Goal: Information Seeking & Learning: Find specific fact

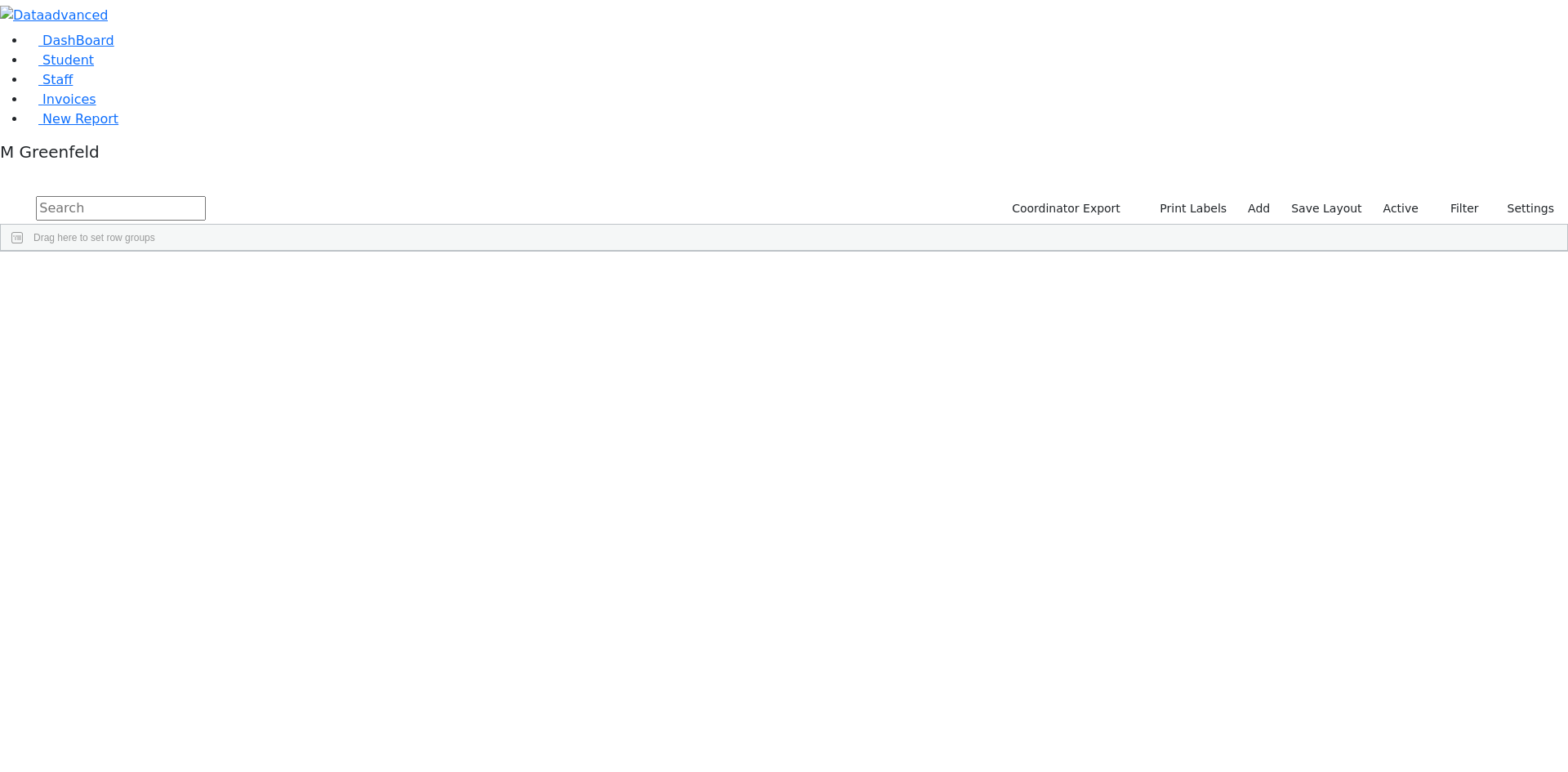
scroll to position [2368, 0]
click at [164, 168] on div "M Greenfeld Profile Subscription Settings Sign Out" at bounding box center [784, 155] width 1568 height 26
click at [163, 168] on div "M Greenfeld" at bounding box center [784, 155] width 1568 height 26
click at [87, 168] on aside "DashBoard Student Staff Invoices New Report M Greenfeld" at bounding box center [784, 84] width 1568 height 168
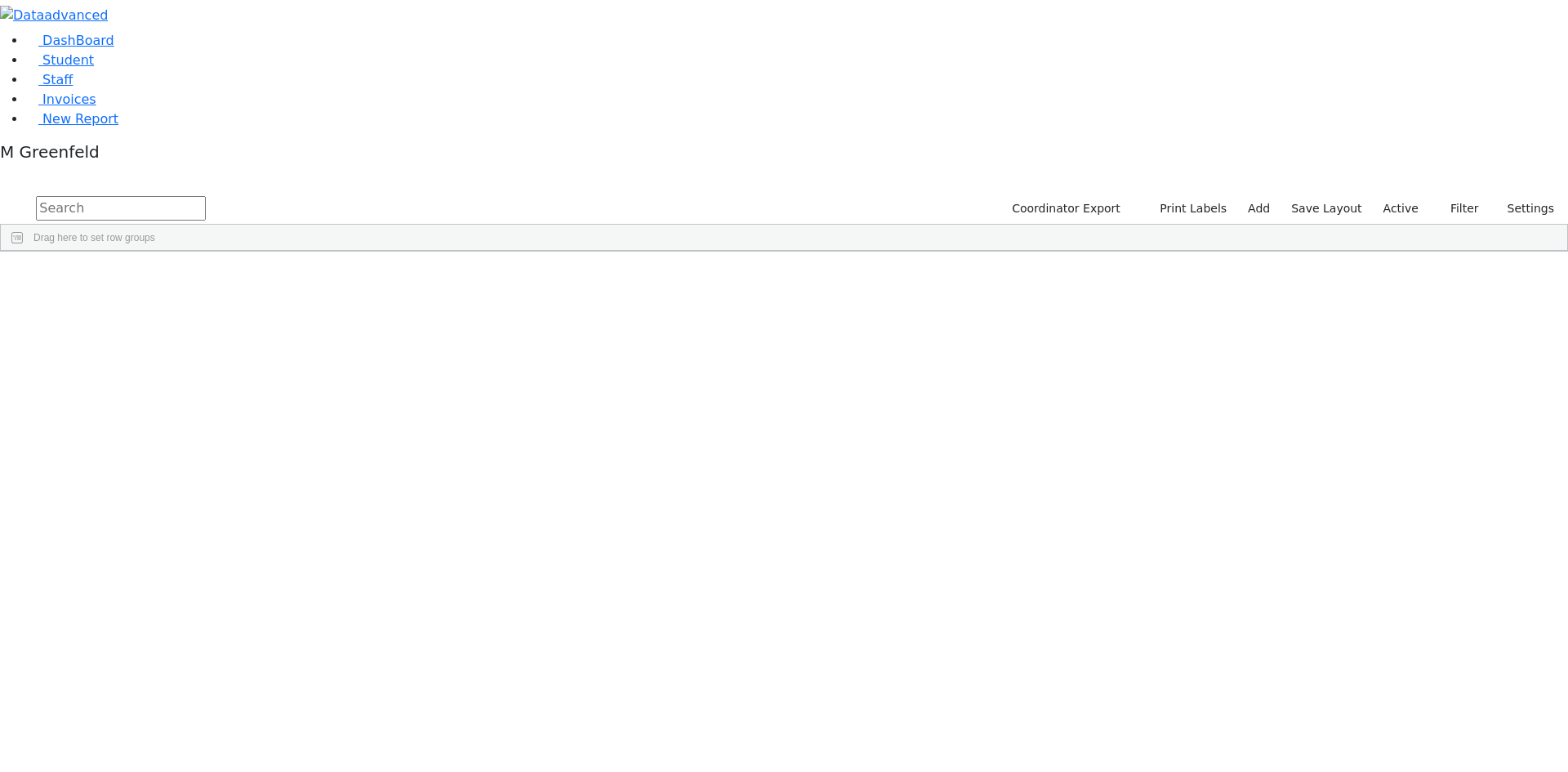
scroll to position [735, 0]
click at [118, 127] on link "New Report" at bounding box center [72, 119] width 92 height 16
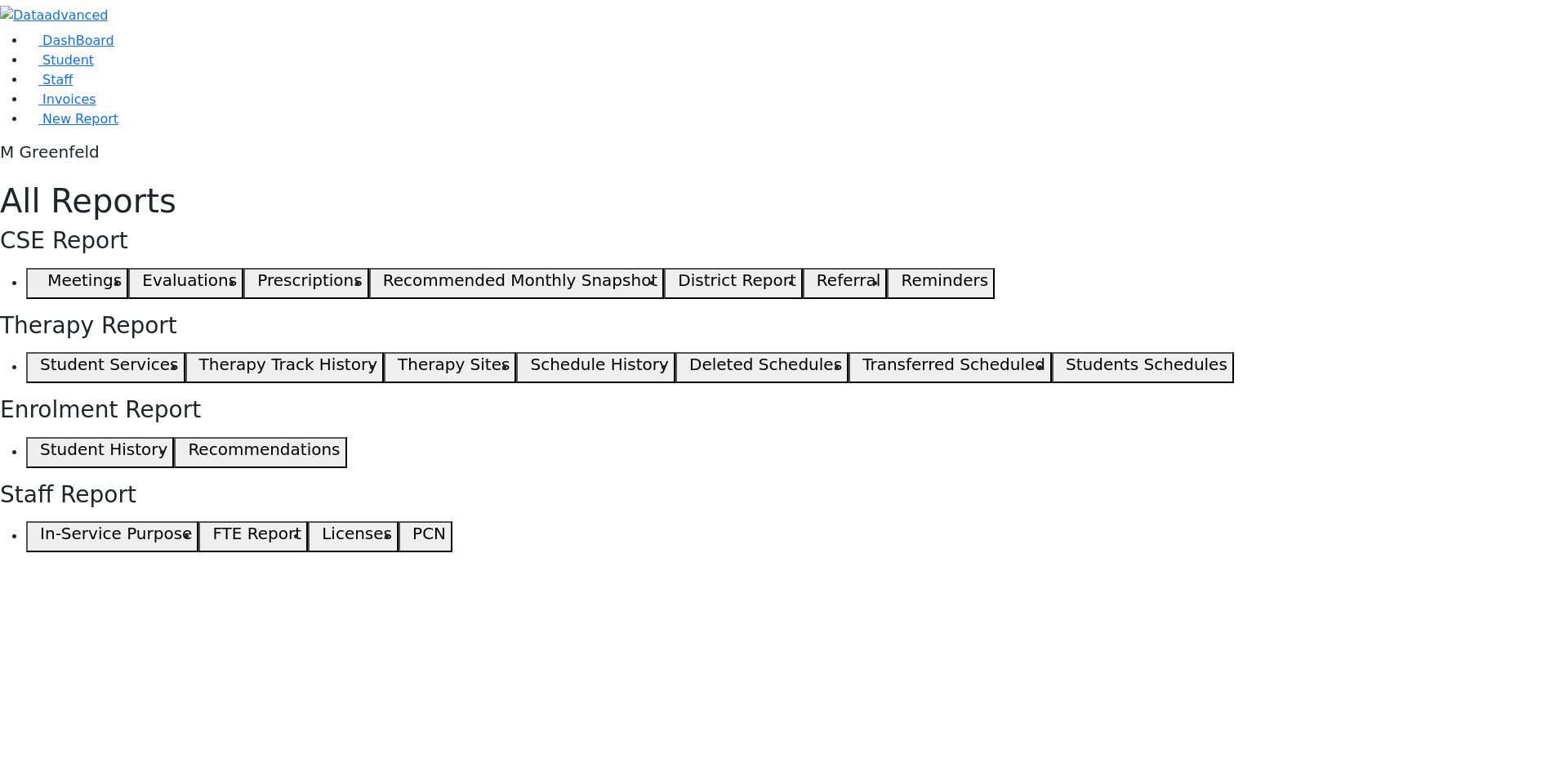
click at [128, 268] on button "Meetings" at bounding box center [77, 283] width 102 height 31
click at [40, 274] on span "button" at bounding box center [36, 284] width 7 height 19
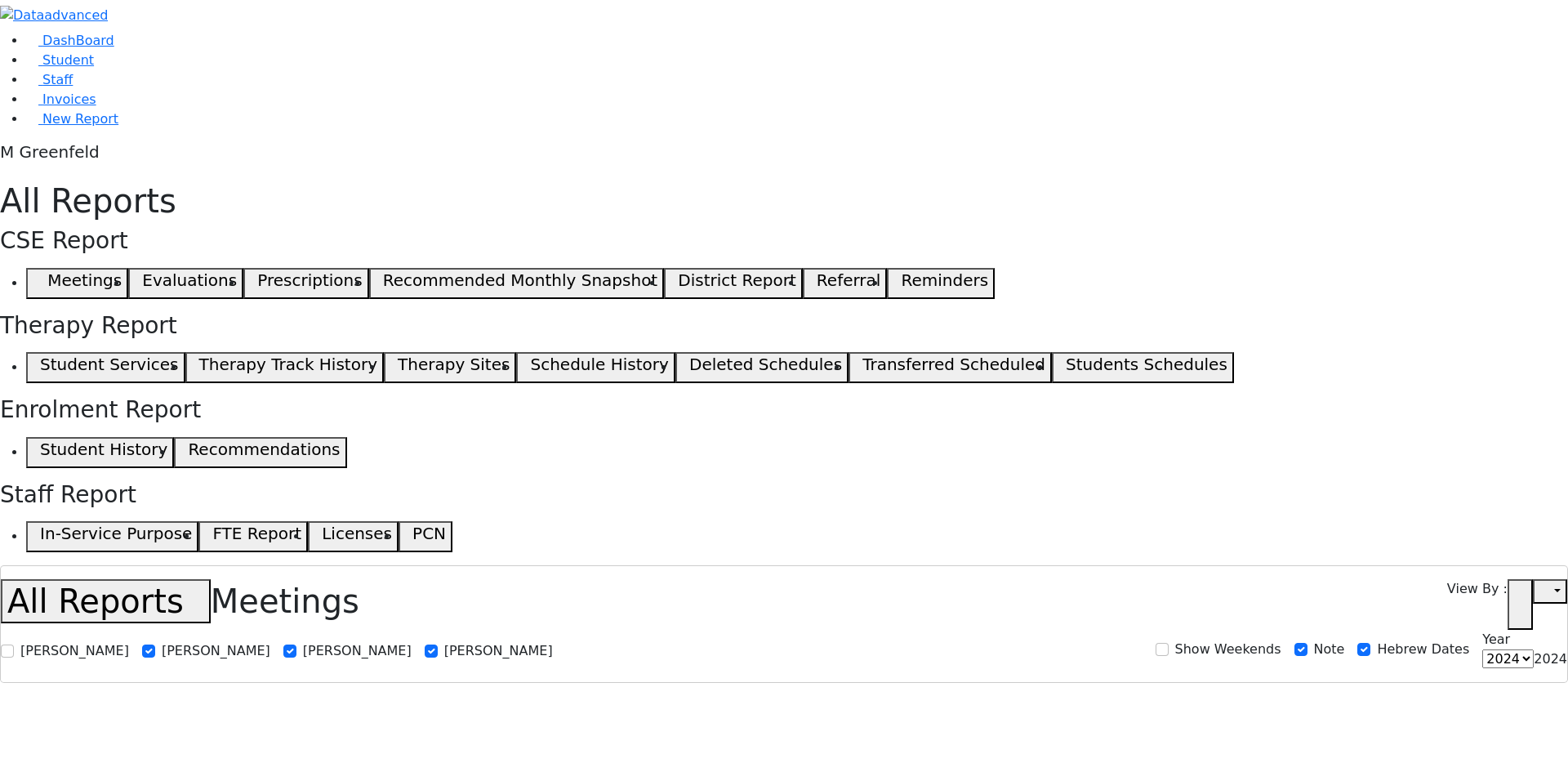
select select
click at [1515, 599] on use "button" at bounding box center [1515, 599] width 0 height 0
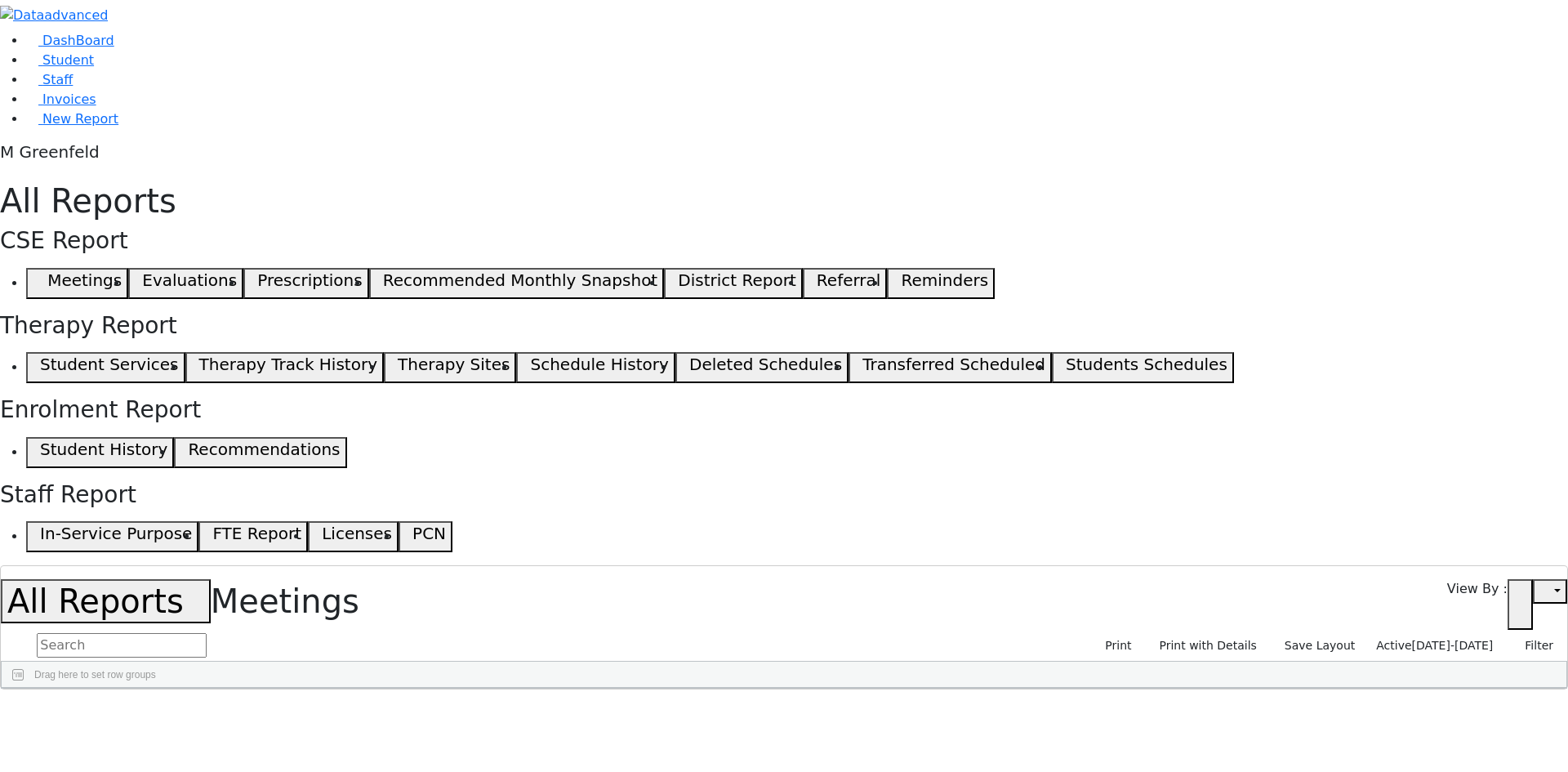
click at [1411, 638] on span "Active" at bounding box center [1394, 644] width 35 height 13
click at [1368, 662] on label "Active" at bounding box center [1388, 671] width 41 height 19
click at [1357, 664] on input "Active" at bounding box center [1354, 670] width 13 height 13
click at [1430, 638] on span "09/06/2025-10/06/2025" at bounding box center [1452, 644] width 81 height 13
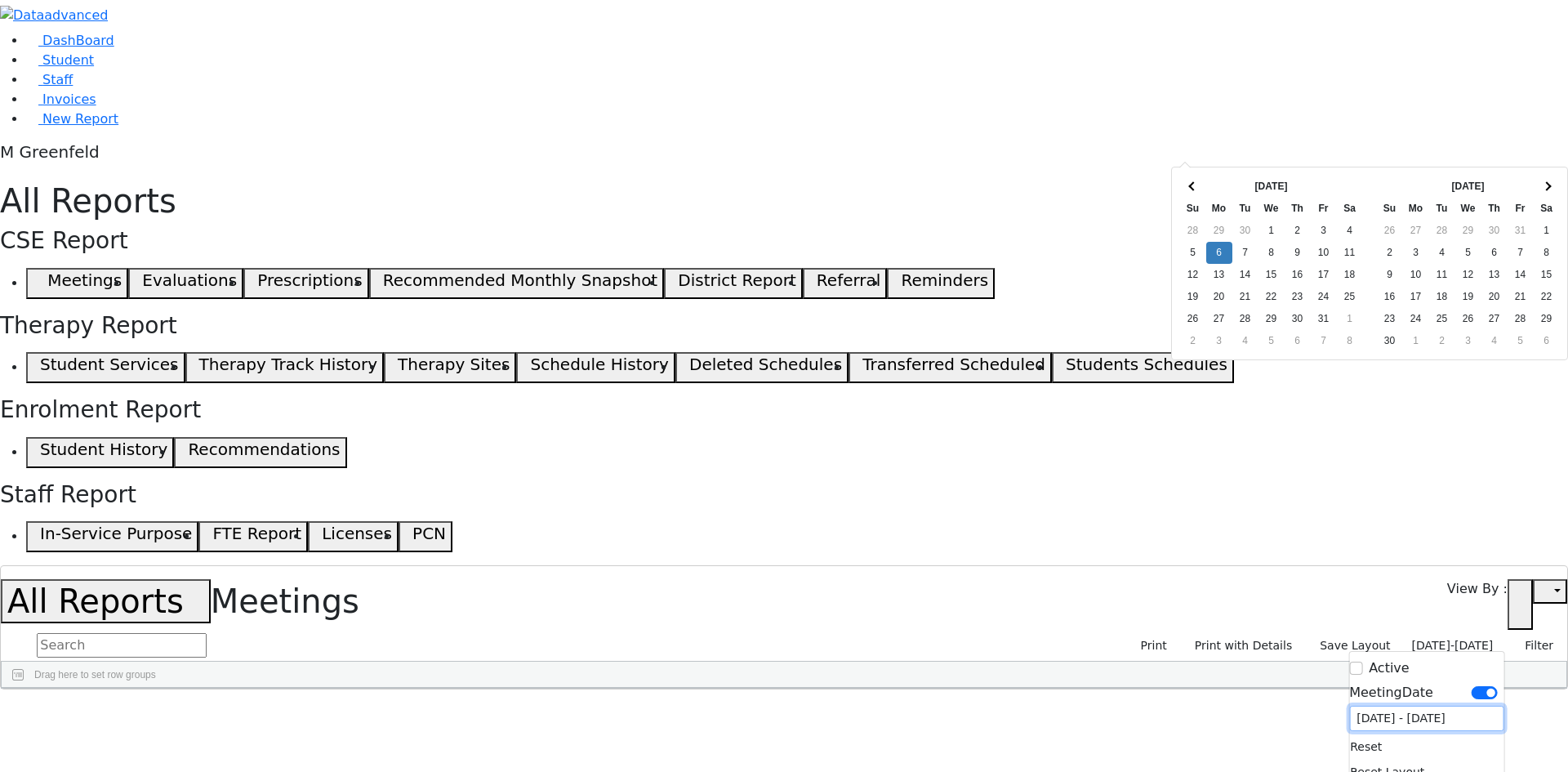
click at [1378, 705] on input "[DATE] - [DATE]" at bounding box center [1426, 718] width 154 height 25
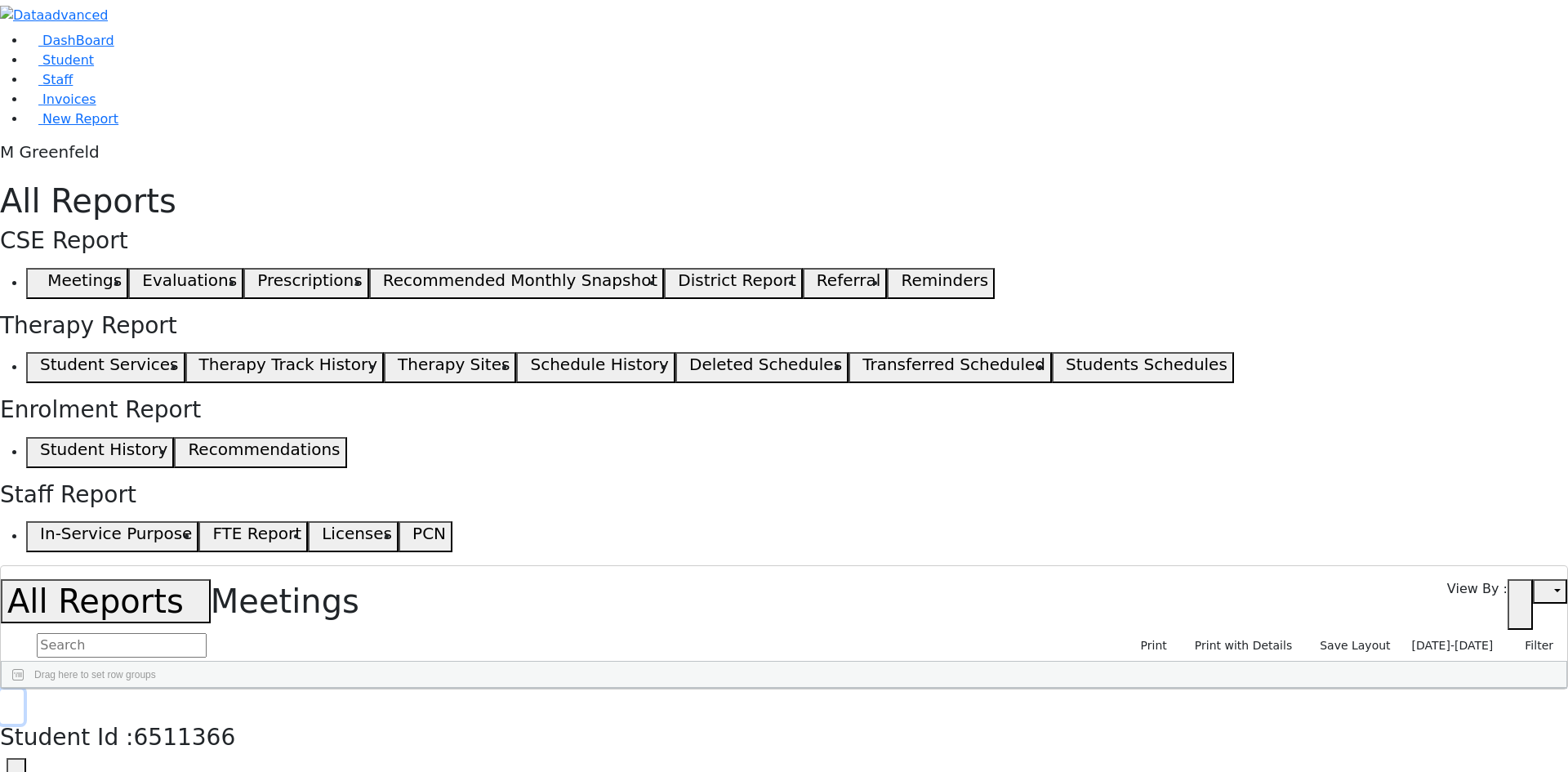
click at [24, 689] on button "button" at bounding box center [11, 705] width 24 height 34
click at [1450, 638] on span "[DATE]-[DATE]" at bounding box center [1452, 644] width 81 height 13
click at [1474, 638] on span "[DATE]-[DATE]" at bounding box center [1452, 644] width 81 height 13
click at [1432, 633] on div "10/06/2025-10/27/2025 Filter Active MeetingDate 10/06/2025 - 10/27/2025 Reset R…" at bounding box center [1483, 645] width 156 height 25
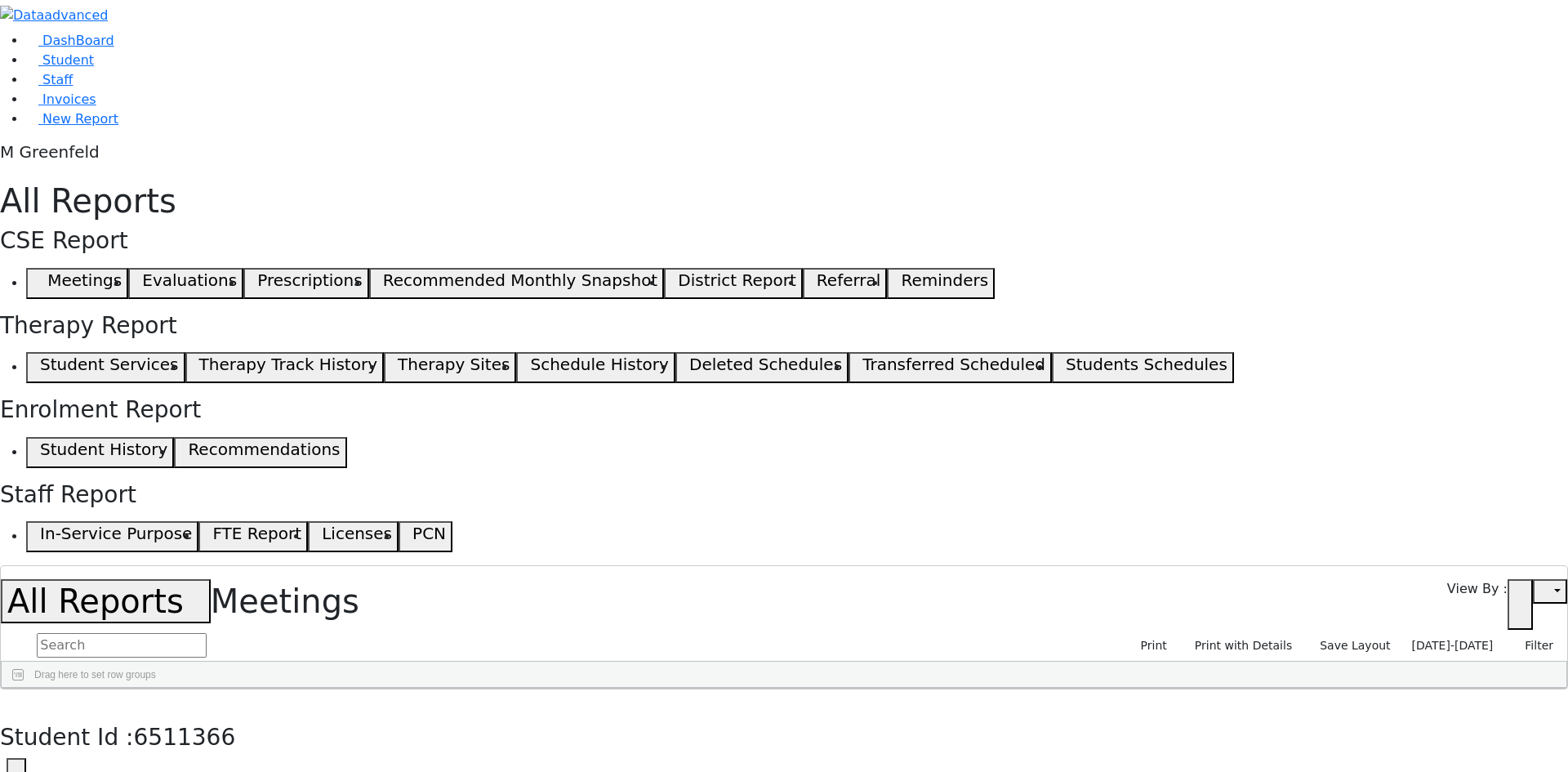
click at [1432, 638] on span "[DATE]-[DATE]" at bounding box center [1452, 644] width 81 height 13
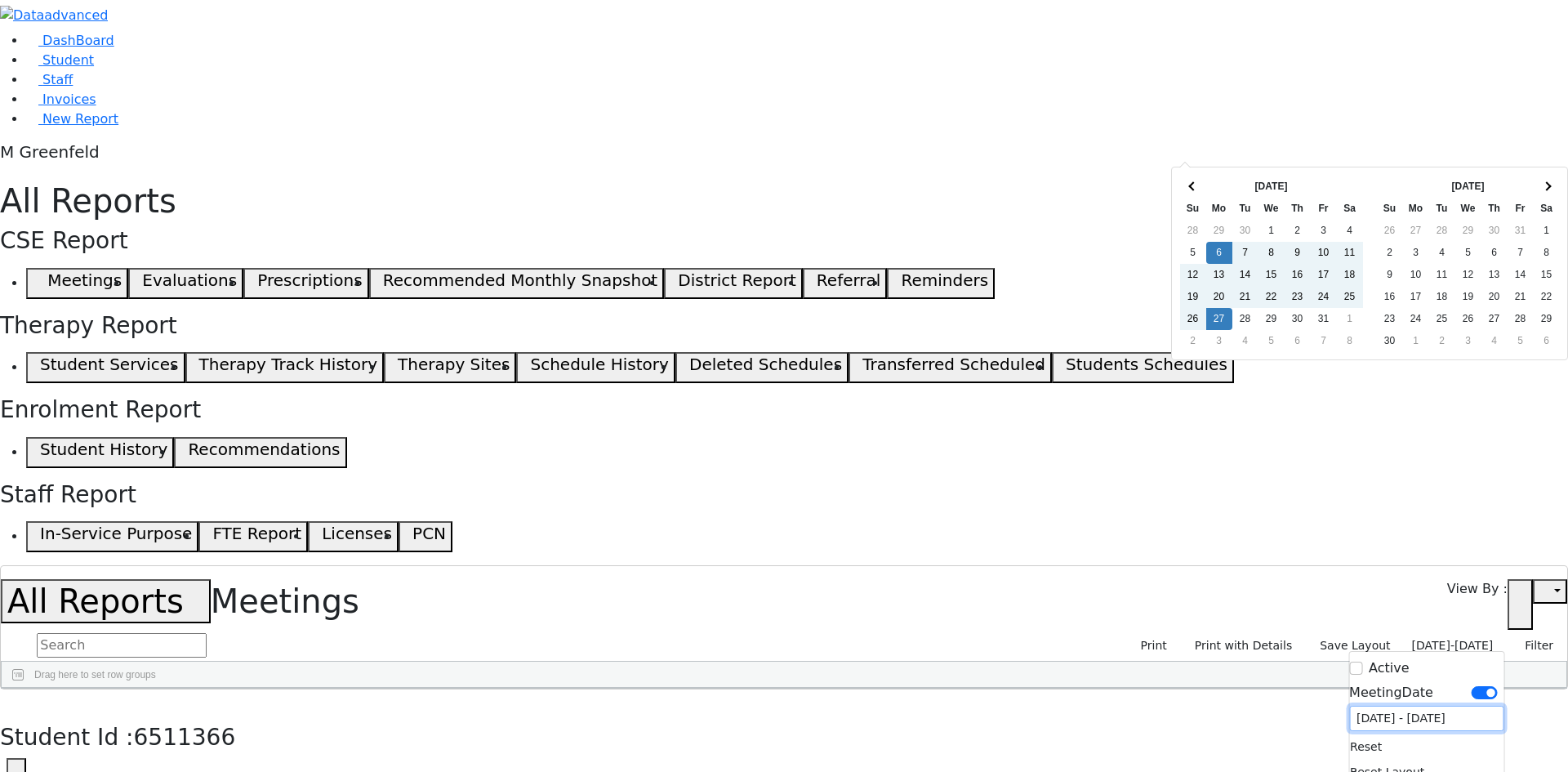
click at [1379, 705] on input "[DATE] - [DATE]" at bounding box center [1426, 718] width 154 height 25
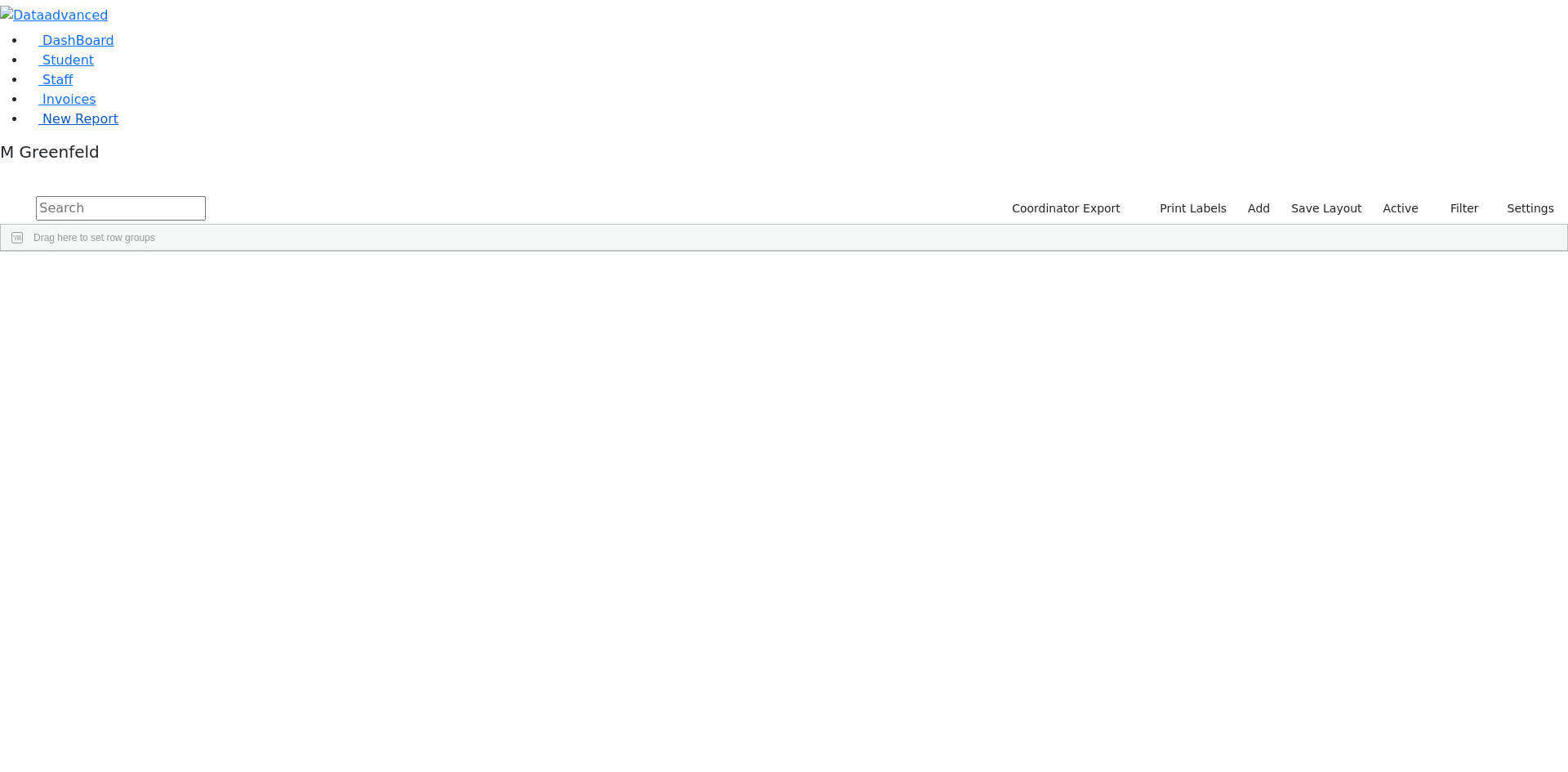
click at [58, 127] on span "New Report" at bounding box center [81, 119] width 76 height 16
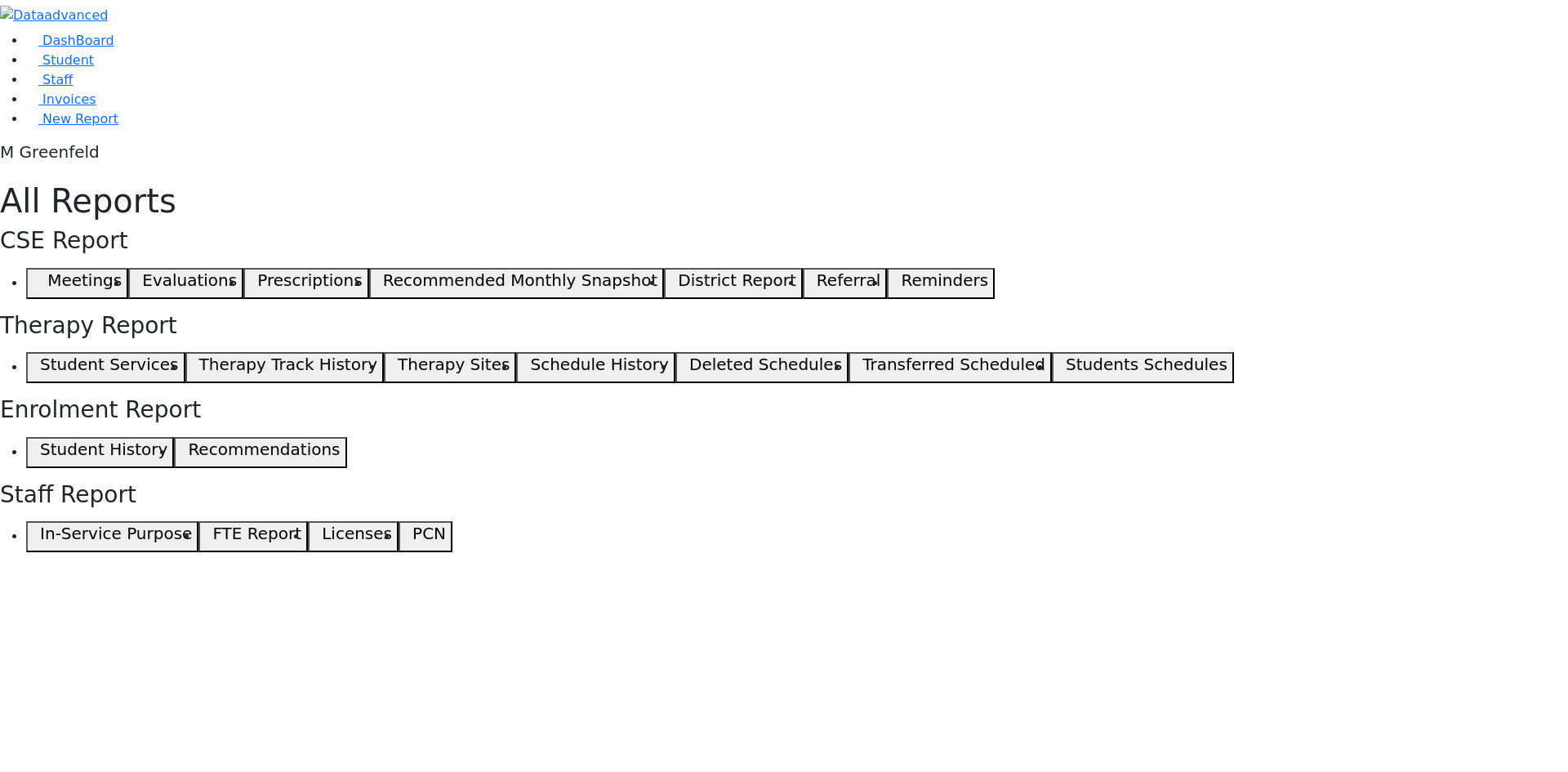
click at [40, 274] on span "button" at bounding box center [36, 284] width 7 height 19
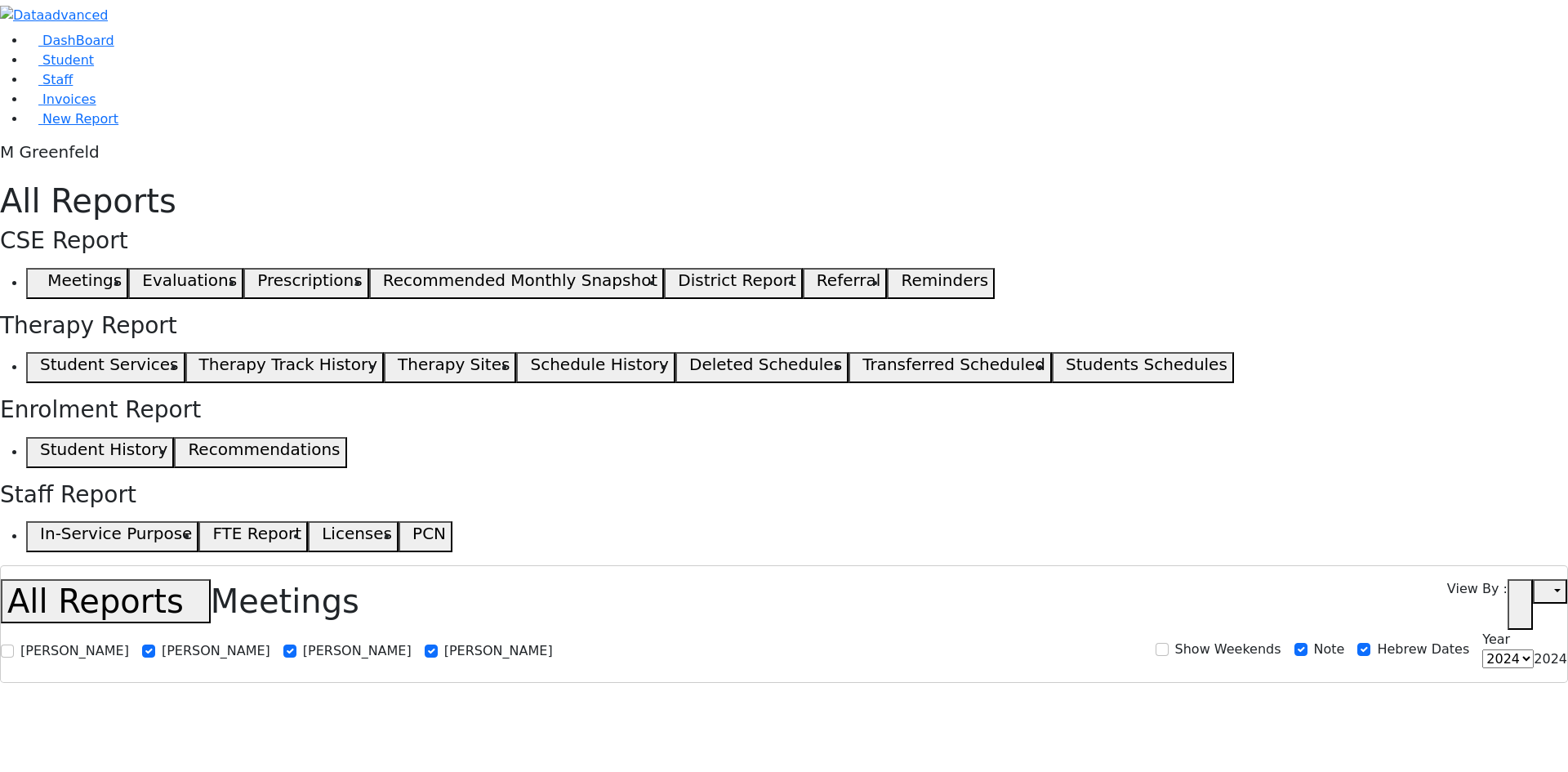
select select
click at [1522, 599] on icon "button" at bounding box center [1521, 605] width 12 height 12
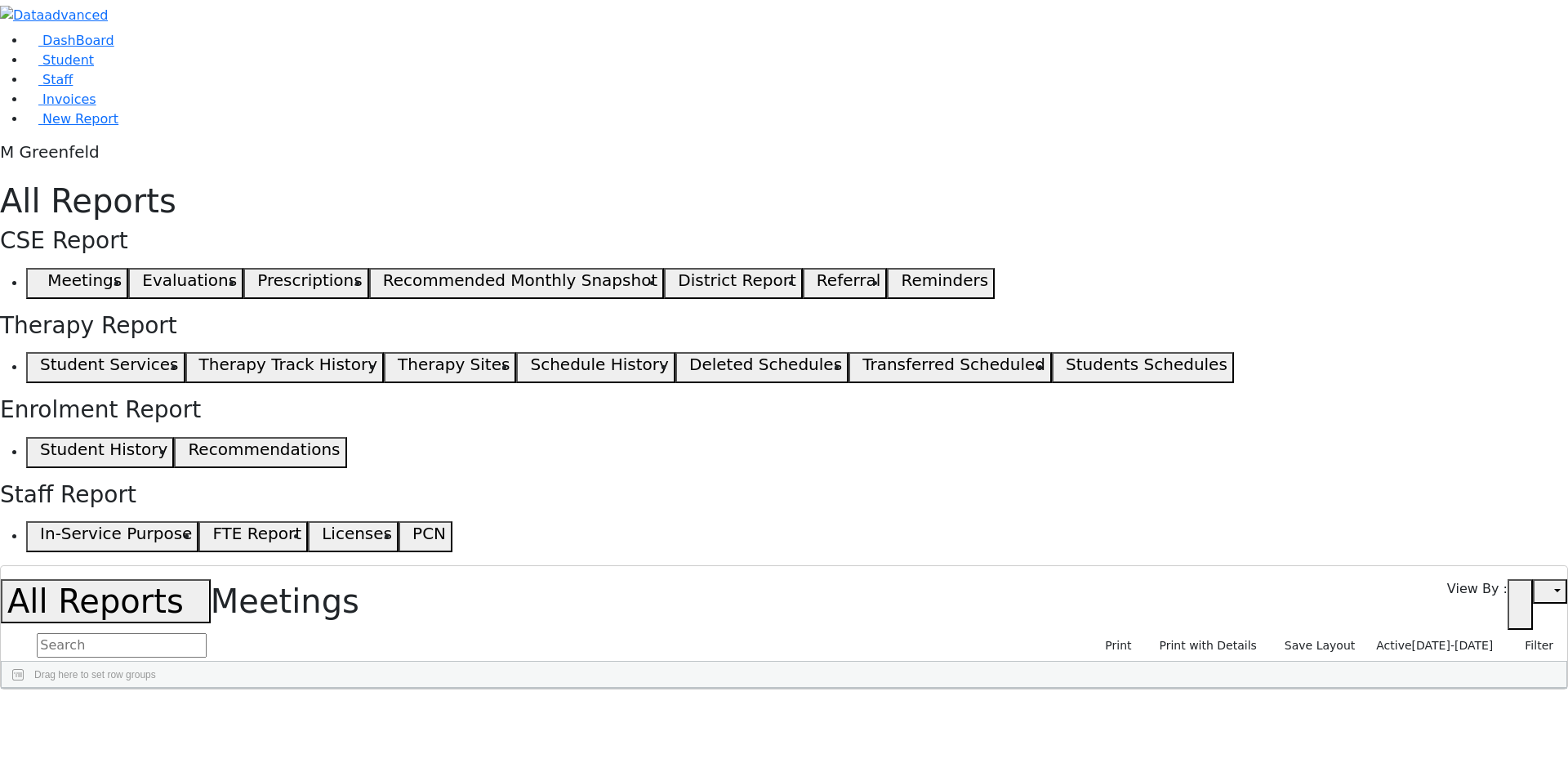
click at [1436, 633] on label "Active 09/06/2025-10/06/2025" at bounding box center [1434, 645] width 131 height 25
click at [1370, 709] on input "09/06/2025 - 10/06/2025" at bounding box center [1425, 721] width 157 height 25
click at [1443, 638] on span "10/21/2025-10/21/2025" at bounding box center [1452, 644] width 81 height 13
click at [1368, 662] on label "Active" at bounding box center [1388, 671] width 41 height 19
click at [1360, 664] on input "Active" at bounding box center [1354, 670] width 13 height 13
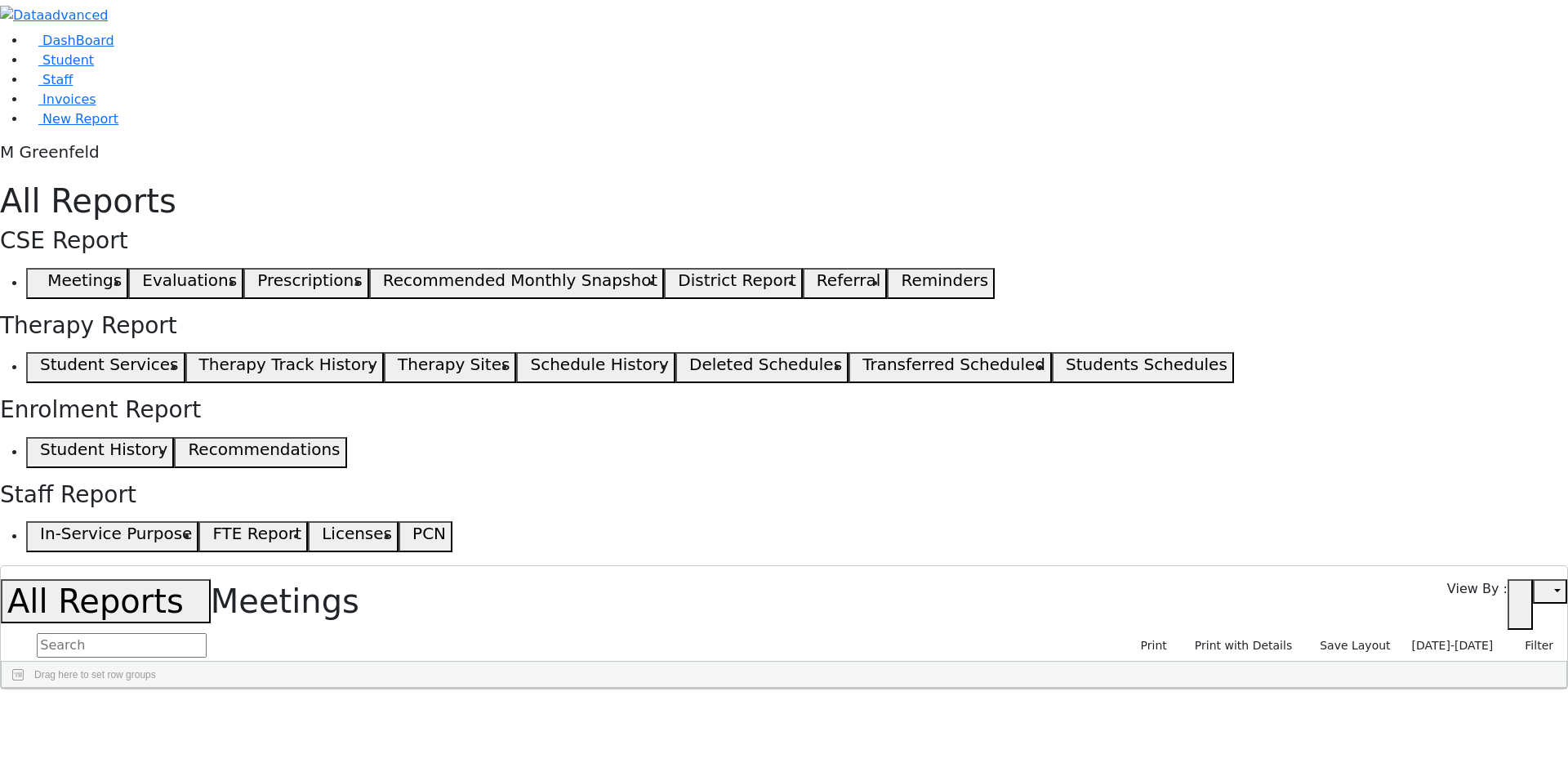
drag, startPoint x: 431, startPoint y: 245, endPoint x: 397, endPoint y: 306, distance: 69.8
drag, startPoint x: 362, startPoint y: 208, endPoint x: 362, endPoint y: 231, distance: 23.0
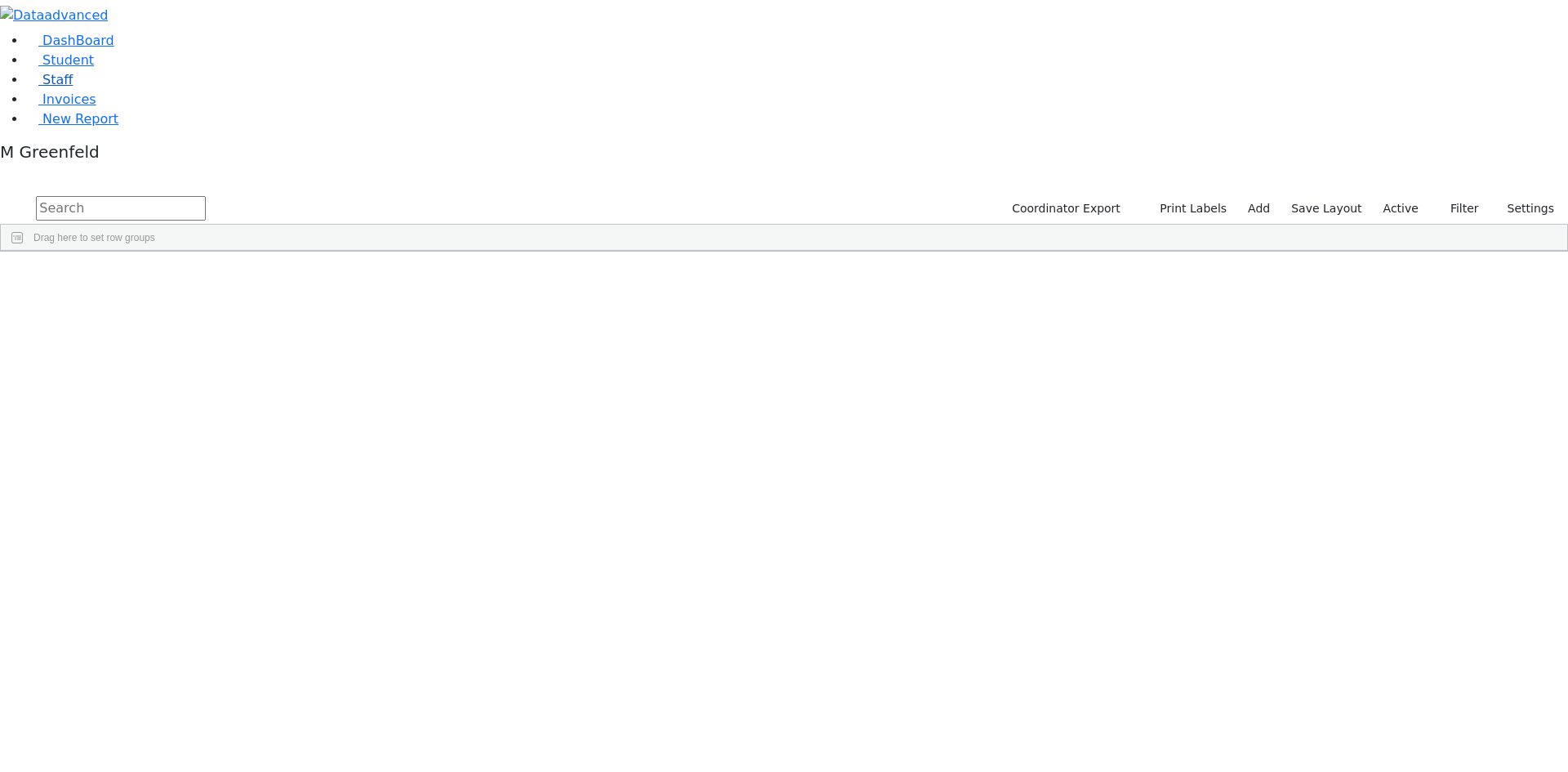
click at [59, 88] on span "Staff" at bounding box center [58, 80] width 31 height 16
click at [206, 196] on input "text" at bounding box center [121, 208] width 170 height 25
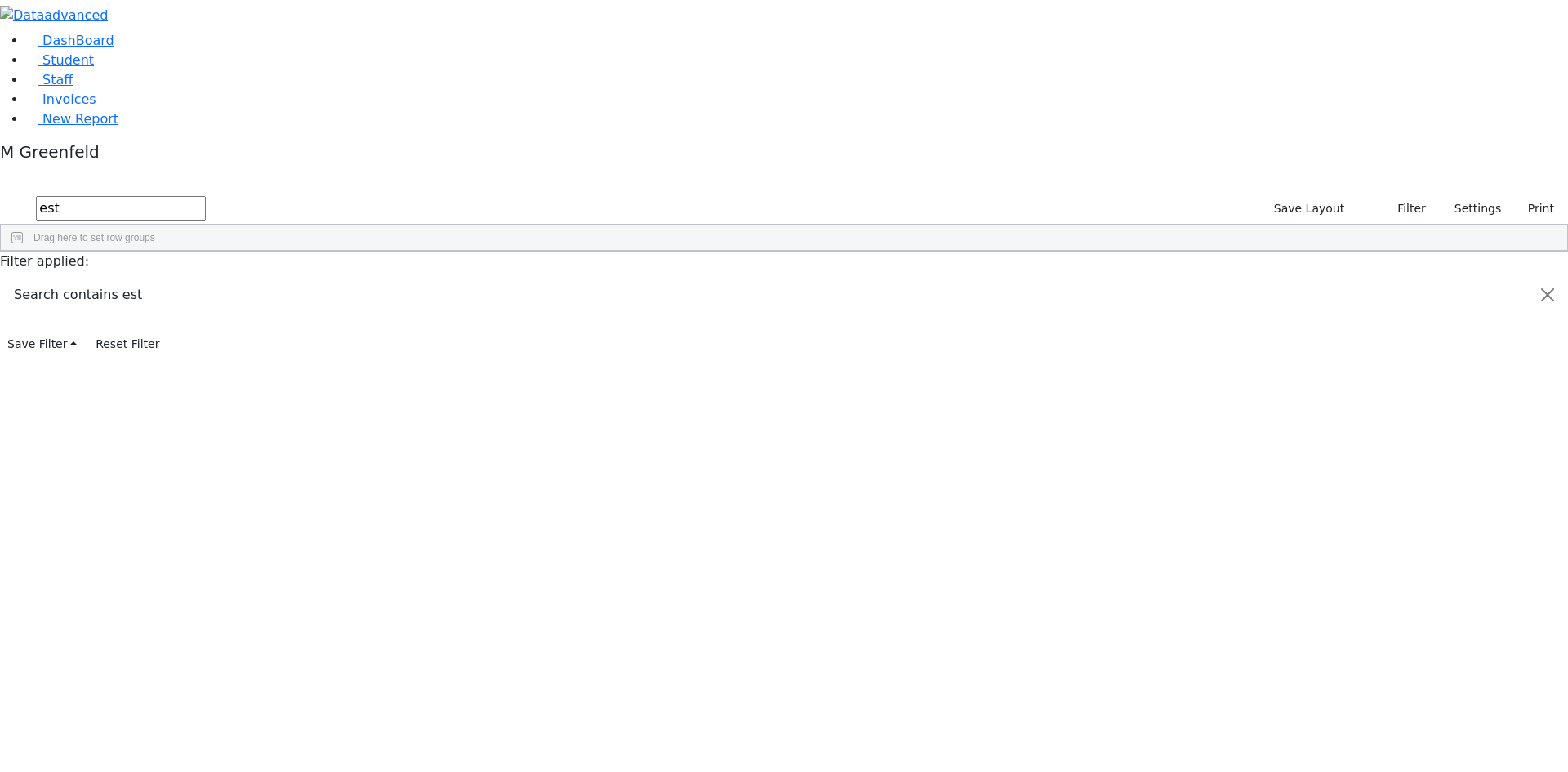
type input "est"
click at [285, 392] on div "[PERSON_NAME]" at bounding box center [236, 404] width 96 height 23
click at [94, 67] on link "Student" at bounding box center [60, 60] width 67 height 16
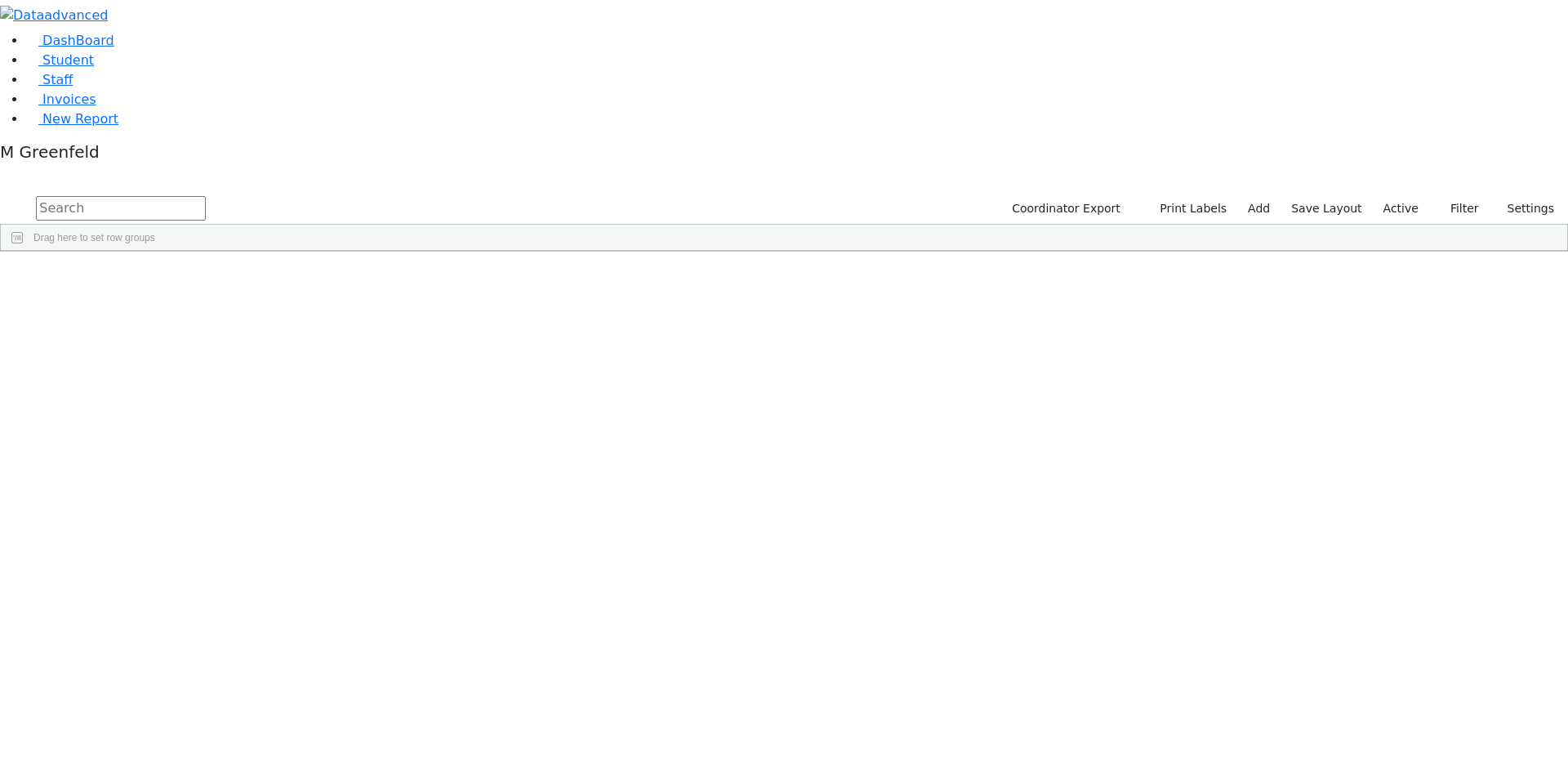
scroll to position [898, 0]
